Goal: Task Accomplishment & Management: Manage account settings

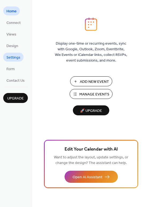
click at [16, 56] on span "Settings" at bounding box center [13, 58] width 14 height 6
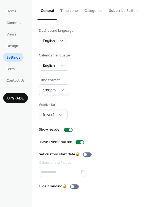
click at [94, 9] on button "Categories" at bounding box center [93, 9] width 25 height 19
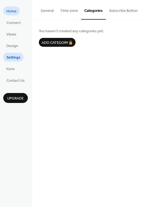
click at [17, 12] on link "Home" at bounding box center [11, 10] width 17 height 9
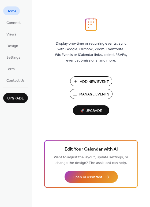
click at [95, 92] on span "Manage Events" at bounding box center [94, 95] width 30 height 6
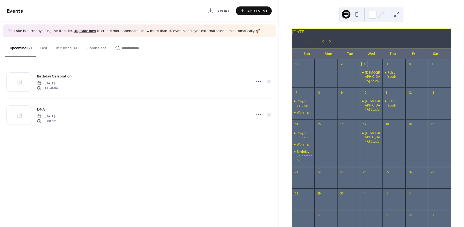
click at [65, 47] on button "Recurring (4)" at bounding box center [67, 46] width 30 height 19
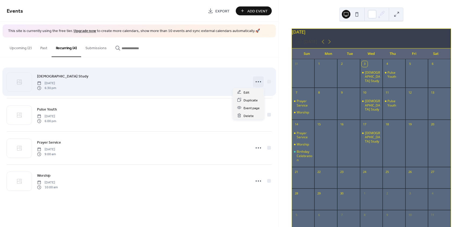
click at [256, 81] on circle at bounding box center [256, 81] width 1 height 1
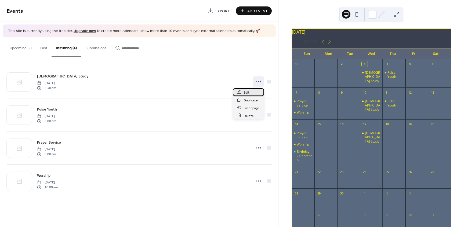
click at [244, 91] on span "Edit" at bounding box center [247, 92] width 6 height 6
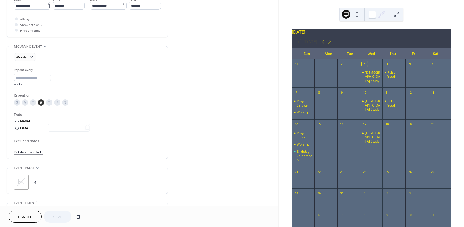
scroll to position [166, 0]
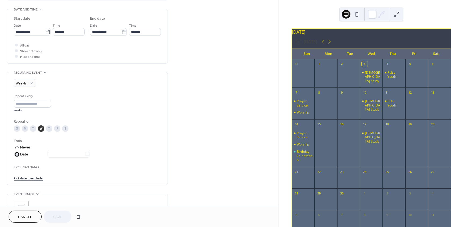
click at [16, 154] on div at bounding box center [16, 154] width 3 height 3
click at [90, 154] on icon at bounding box center [87, 153] width 5 height 5
click at [85, 154] on input "text" at bounding box center [66, 154] width 37 height 8
click at [102, 83] on span "›" at bounding box center [102, 84] width 8 height 11
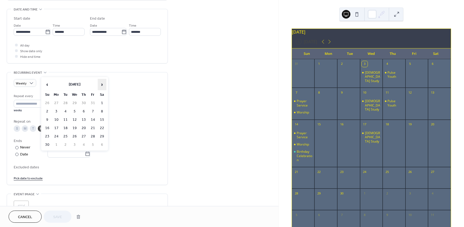
click at [102, 83] on span "›" at bounding box center [102, 84] width 8 height 11
click at [73, 124] on td "24" at bounding box center [74, 128] width 9 height 8
type input "**********"
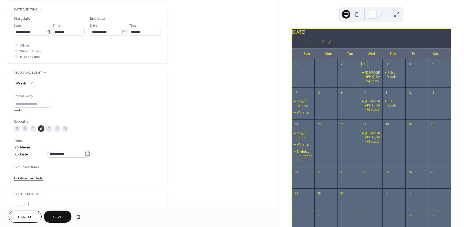
click at [61, 214] on span "Save" at bounding box center [57, 217] width 9 height 6
